Goal: Task Accomplishment & Management: Complete application form

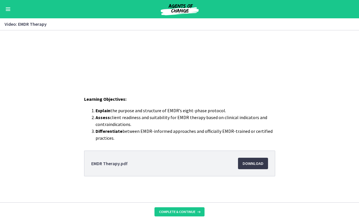
scroll to position [84, 0]
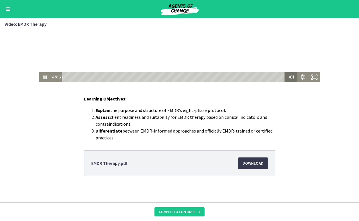
click at [285, 78] on icon "Mute" at bounding box center [291, 77] width 12 height 10
click at [287, 78] on icon "Unmute" at bounding box center [291, 77] width 12 height 10
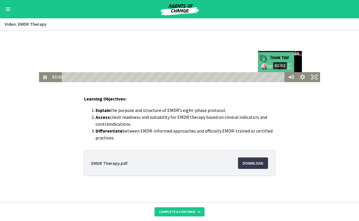
click at [281, 77] on div "52:02" at bounding box center [174, 77] width 216 height 10
drag, startPoint x: 281, startPoint y: 76, endPoint x: 285, endPoint y: 76, distance: 4.3
click at [285, 76] on div "52:02 52:02" at bounding box center [179, 77] width 281 height 10
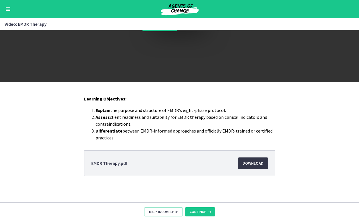
scroll to position [0, 0]
click at [200, 212] on span "Continue" at bounding box center [198, 211] width 16 height 5
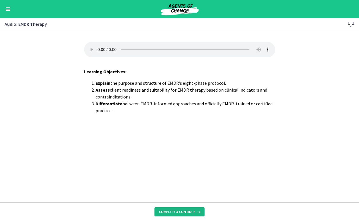
click at [173, 213] on span "Complete & continue" at bounding box center [177, 211] width 36 height 5
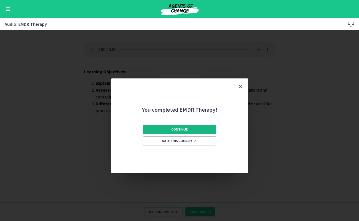
click at [182, 130] on span "Continue" at bounding box center [179, 129] width 16 height 5
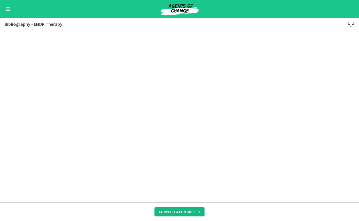
click at [169, 210] on span "Complete & continue" at bounding box center [177, 211] width 36 height 5
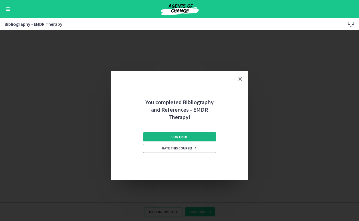
click at [170, 137] on button "Continue" at bounding box center [179, 136] width 73 height 9
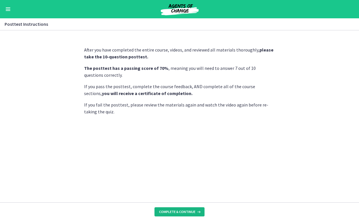
click at [173, 212] on span "Complete & continue" at bounding box center [177, 211] width 36 height 5
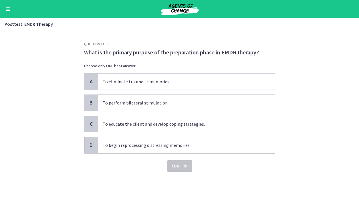
click at [162, 149] on span "To begin reprocessing distressing memories." at bounding box center [186, 145] width 177 height 16
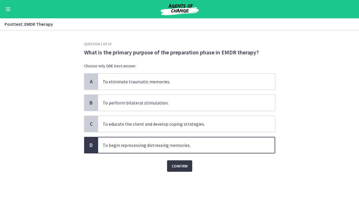
click at [180, 166] on span "Confirm" at bounding box center [180, 165] width 16 height 7
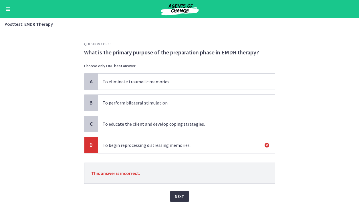
click at [176, 196] on span "Next" at bounding box center [179, 196] width 9 height 7
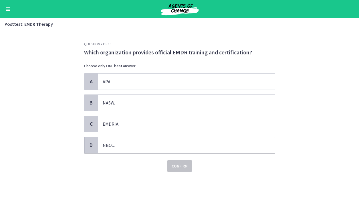
click at [186, 143] on span "NBCC." at bounding box center [186, 145] width 177 height 16
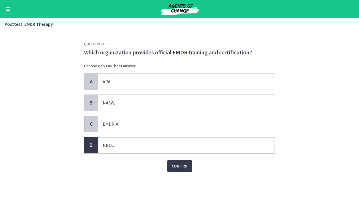
click at [176, 122] on span "EMDRIA." at bounding box center [186, 124] width 177 height 16
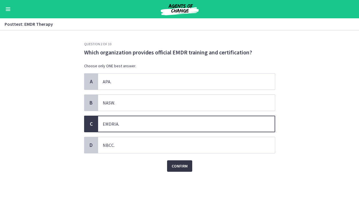
click at [183, 162] on button "Confirm" at bounding box center [179, 165] width 25 height 11
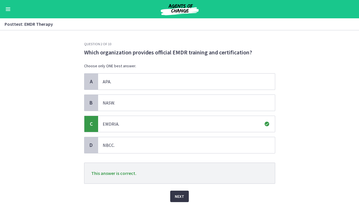
click at [181, 198] on span "Next" at bounding box center [179, 196] width 9 height 7
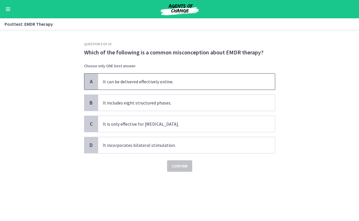
click at [166, 84] on span "It can be delivered effectively online." at bounding box center [186, 82] width 177 height 16
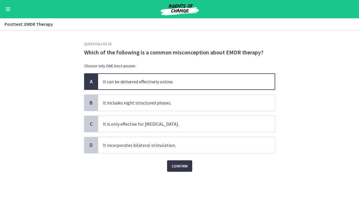
click at [176, 166] on span "Confirm" at bounding box center [180, 165] width 16 height 7
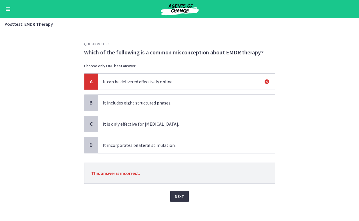
click at [177, 196] on span "Next" at bounding box center [179, 196] width 9 height 7
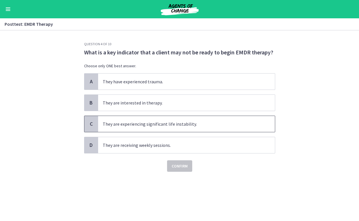
click at [194, 128] on span "They are experiencing significant life instability." at bounding box center [186, 124] width 177 height 16
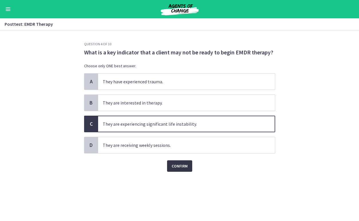
click at [183, 166] on span "Confirm" at bounding box center [180, 165] width 16 height 7
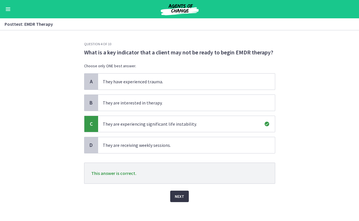
click at [176, 196] on span "Next" at bounding box center [179, 196] width 9 height 7
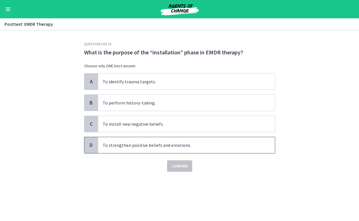
click at [158, 148] on span "To strengthen positive beliefs and emotions." at bounding box center [186, 145] width 177 height 16
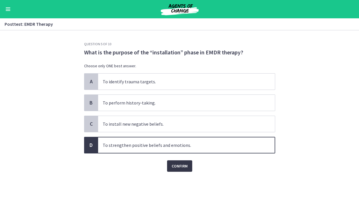
click at [172, 166] on span "Confirm" at bounding box center [180, 165] width 16 height 7
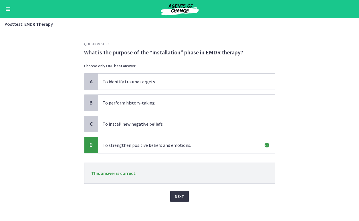
click at [178, 196] on span "Next" at bounding box center [179, 196] width 9 height 7
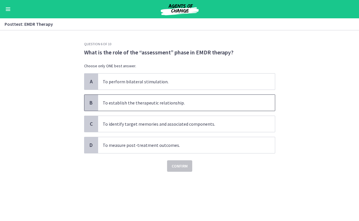
click at [143, 101] on span "To establish the therapeutic relationship." at bounding box center [186, 103] width 177 height 16
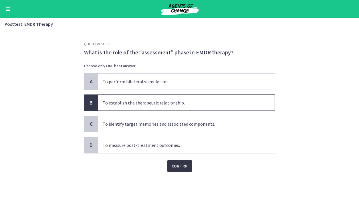
click at [177, 169] on span "Confirm" at bounding box center [180, 165] width 16 height 7
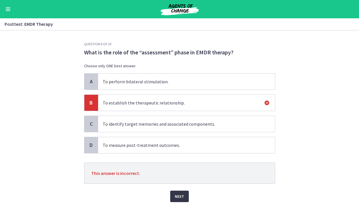
click at [171, 196] on button "Next" at bounding box center [179, 195] width 19 height 11
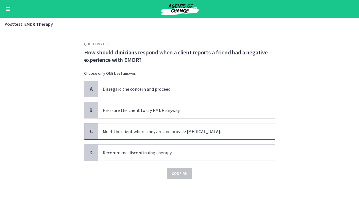
click at [173, 132] on span "Meet the client where they are and provide psychoeducation." at bounding box center [186, 131] width 177 height 16
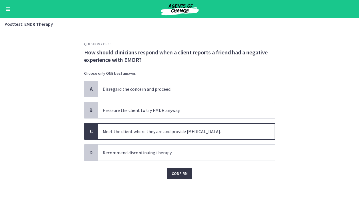
click at [183, 172] on span "Confirm" at bounding box center [180, 173] width 16 height 7
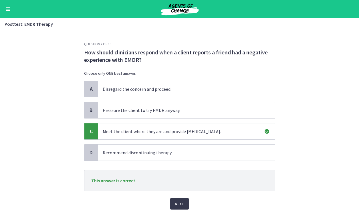
click at [189, 201] on div "Next" at bounding box center [179, 200] width 191 height 18
click at [180, 202] on span "Next" at bounding box center [179, 203] width 9 height 7
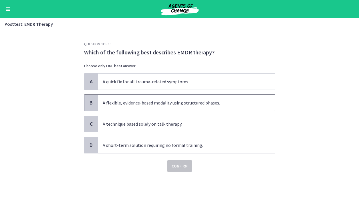
click at [189, 104] on span "A flexible, evidence-based modality using structured phases." at bounding box center [186, 103] width 177 height 16
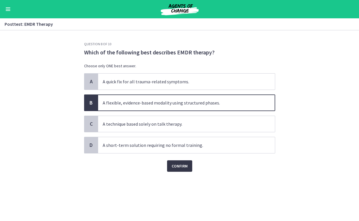
click at [175, 167] on span "Confirm" at bounding box center [180, 165] width 16 height 7
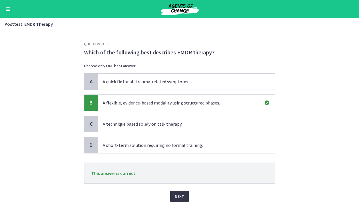
click at [180, 196] on span "Next" at bounding box center [179, 196] width 9 height 7
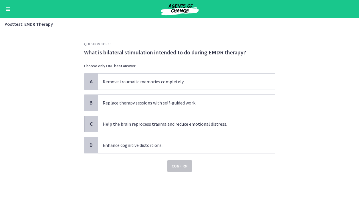
click at [172, 126] on span "Help the brain reprocess trauma and reduce emotional distress." at bounding box center [186, 124] width 177 height 16
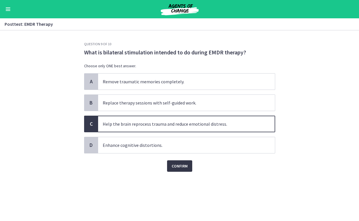
click at [183, 161] on button "Confirm" at bounding box center [179, 165] width 25 height 11
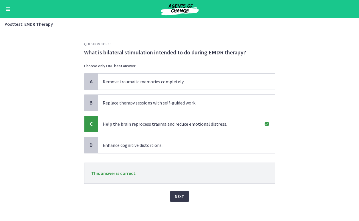
click at [181, 206] on div "Question 9 of 10 What is bilateral stimulation intended to do during EMDR thera…" at bounding box center [180, 131] width 200 height 179
click at [176, 197] on span "Next" at bounding box center [179, 196] width 9 height 7
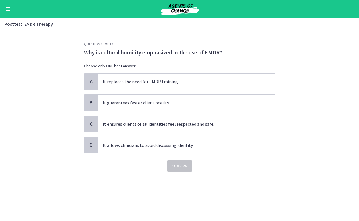
click at [158, 127] on span "It ensures clients of all identities feel respected and safe." at bounding box center [186, 124] width 177 height 16
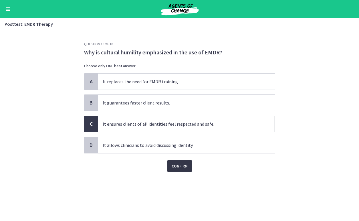
click at [172, 164] on span "Confirm" at bounding box center [180, 165] width 16 height 7
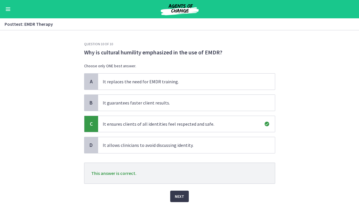
click at [174, 202] on div "Question 10 of 10 Why is cultural humility emphasized in the use of EMDR? Choos…" at bounding box center [180, 131] width 200 height 179
click at [174, 195] on button "Next" at bounding box center [179, 195] width 19 height 11
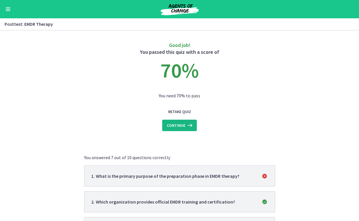
click at [186, 130] on button "Continue" at bounding box center [179, 125] width 35 height 11
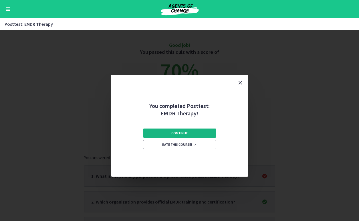
click at [195, 134] on button "Continue" at bounding box center [179, 132] width 73 height 9
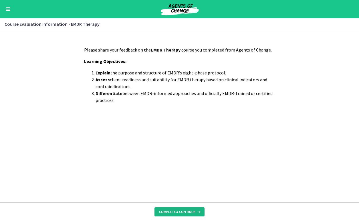
click at [170, 212] on span "Complete & continue" at bounding box center [177, 211] width 36 height 5
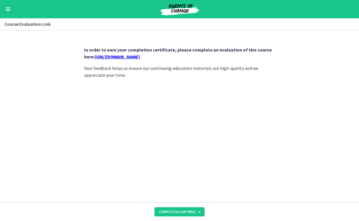
click at [140, 57] on link "https://forms.gle/QQFHE15KGtTmDCbo8" at bounding box center [117, 57] width 45 height 6
click at [168, 211] on span "Complete & continue" at bounding box center [177, 211] width 36 height 5
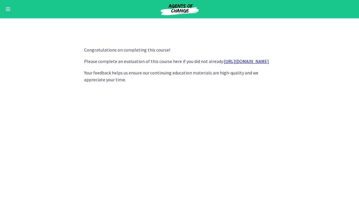
click at [8, 10] on button "Enable menu" at bounding box center [8, 9] width 7 height 7
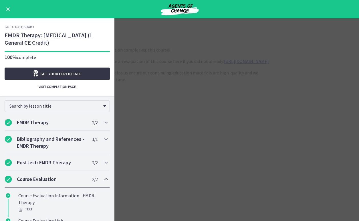
click at [47, 77] on span "Get your certificate" at bounding box center [60, 73] width 41 height 7
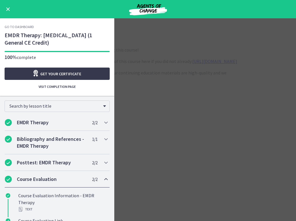
click at [5, 9] on button "Enable menu" at bounding box center [8, 9] width 7 height 7
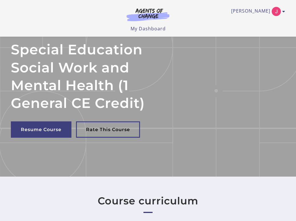
scroll to position [52, 0]
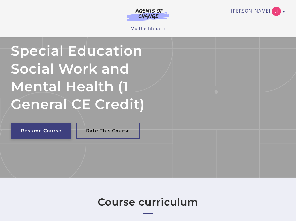
click at [37, 135] on link "Resume Course" at bounding box center [41, 130] width 61 height 16
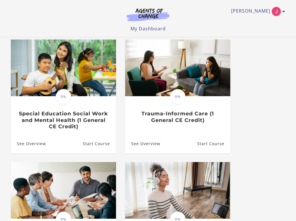
scroll to position [171, 0]
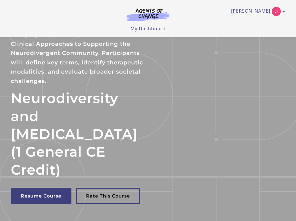
scroll to position [1, 0]
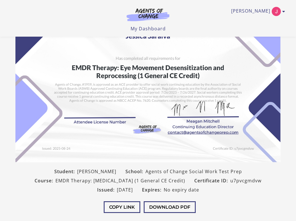
scroll to position [52, 0]
click at [178, 206] on button "Download PDF" at bounding box center [170, 207] width 52 height 12
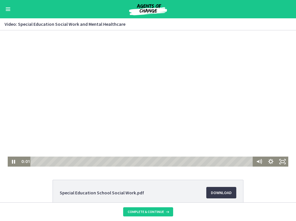
click at [167, 129] on div at bounding box center [148, 98] width 281 height 136
click at [224, 193] on span "Download Opens in a new window" at bounding box center [221, 192] width 21 height 7
